Goal: Information Seeking & Learning: Understand process/instructions

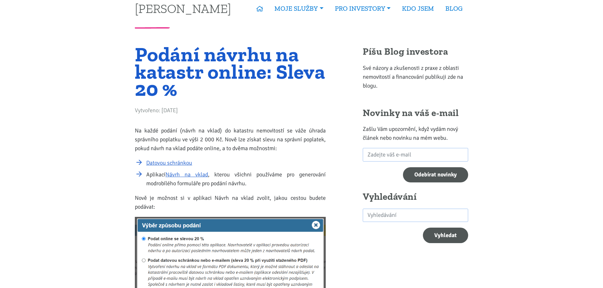
scroll to position [63, 0]
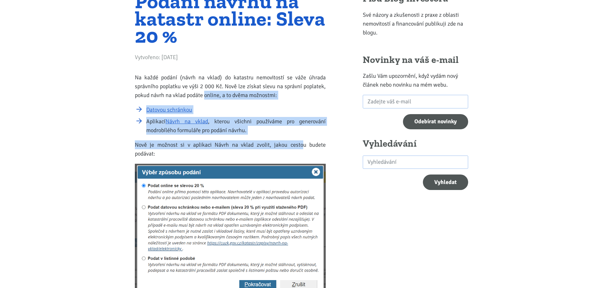
drag, startPoint x: 204, startPoint y: 96, endPoint x: 302, endPoint y: 138, distance: 106.9
click at [302, 138] on div "Na každé podání (návrh na vklad) do katastru nemovitostí se váže úhrada správní…" at bounding box center [230, 289] width 191 height 432
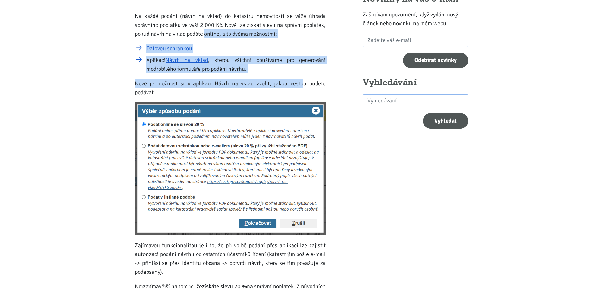
scroll to position [127, 0]
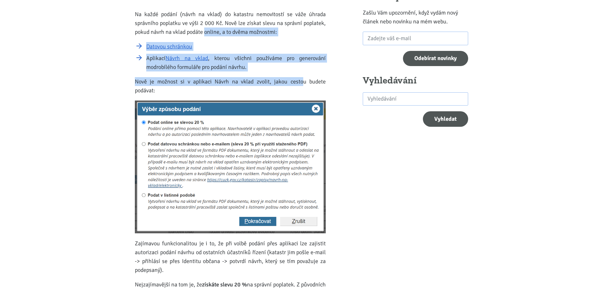
click at [223, 145] on img at bounding box center [230, 167] width 191 height 133
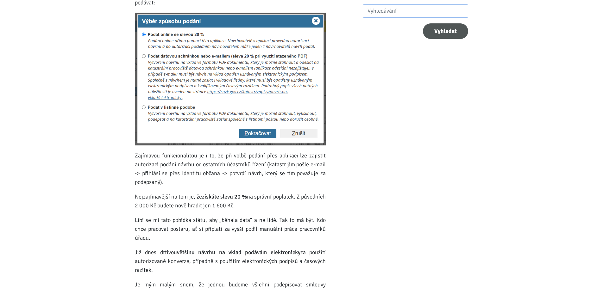
scroll to position [221, 0]
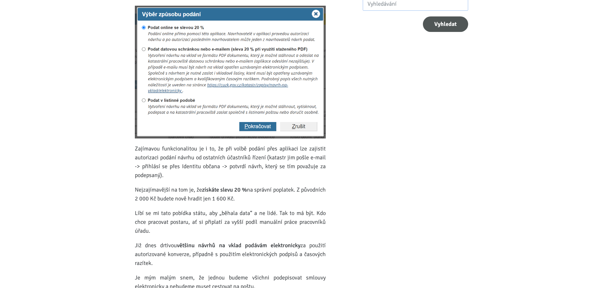
drag, startPoint x: 180, startPoint y: 189, endPoint x: 321, endPoint y: 197, distance: 141.4
click at [321, 197] on p "Nejzajímavější na tom je, že získáte slevu 20 % na správní poplatek. Z původníc…" at bounding box center [230, 194] width 191 height 18
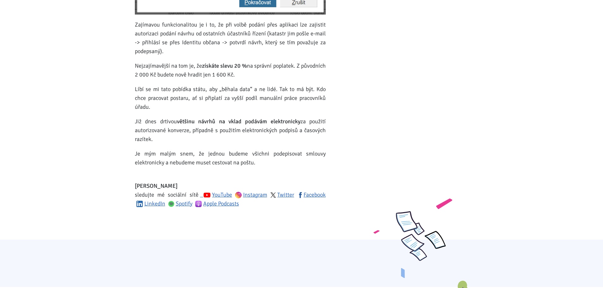
scroll to position [348, 0]
